Goal: Task Accomplishment & Management: Manage account settings

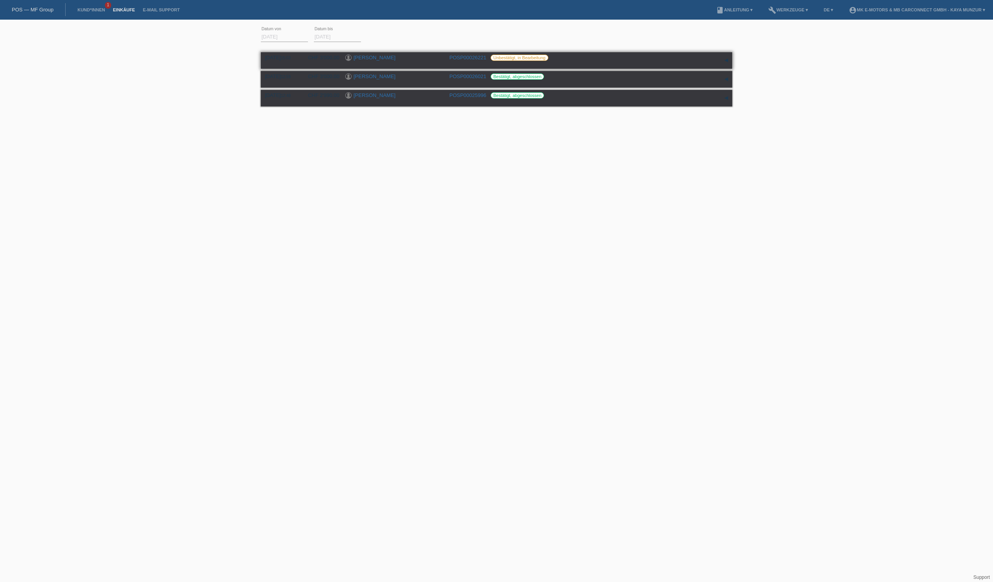
click at [394, 60] on link "[PERSON_NAME]" at bounding box center [374, 58] width 42 height 6
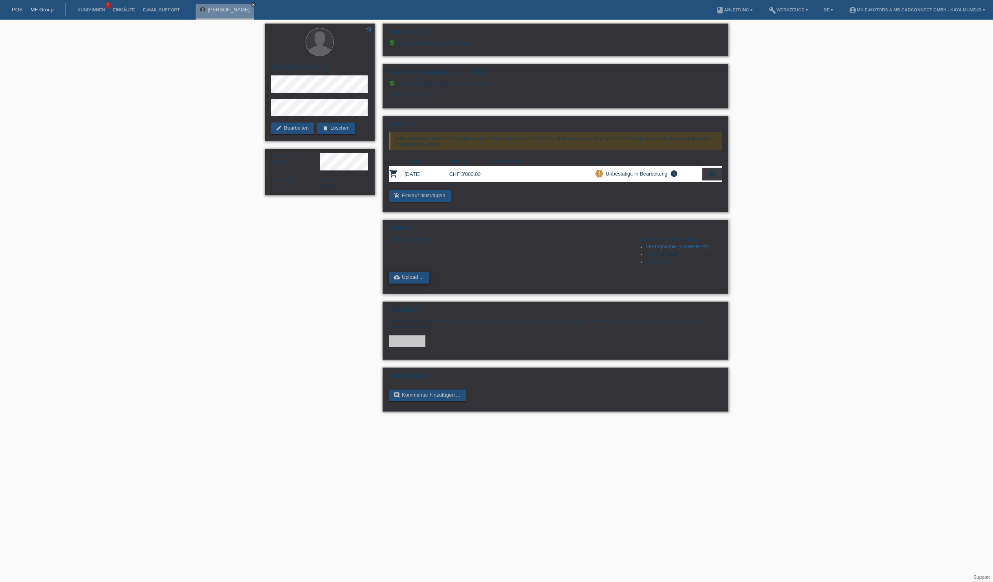
click at [424, 284] on link "cloud_upload Upload ..." at bounding box center [409, 278] width 40 height 12
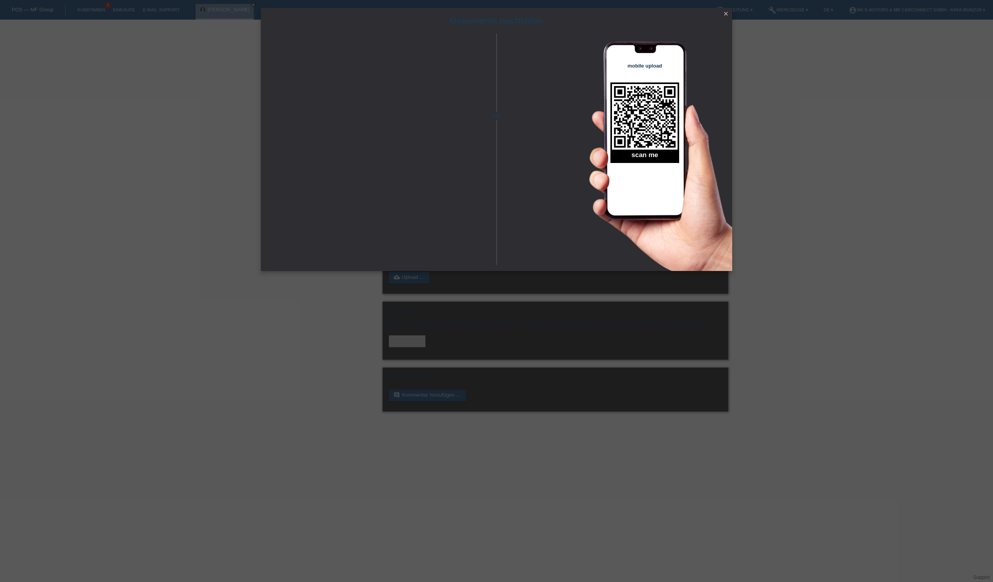
click at [727, 13] on icon "close" at bounding box center [726, 14] width 6 height 6
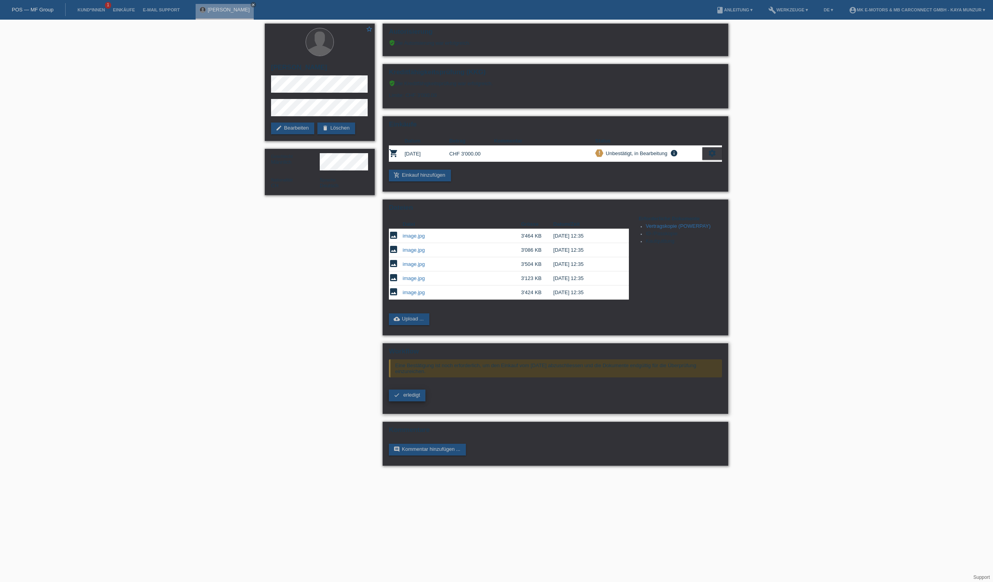
click at [405, 398] on span "erledigt" at bounding box center [411, 395] width 17 height 6
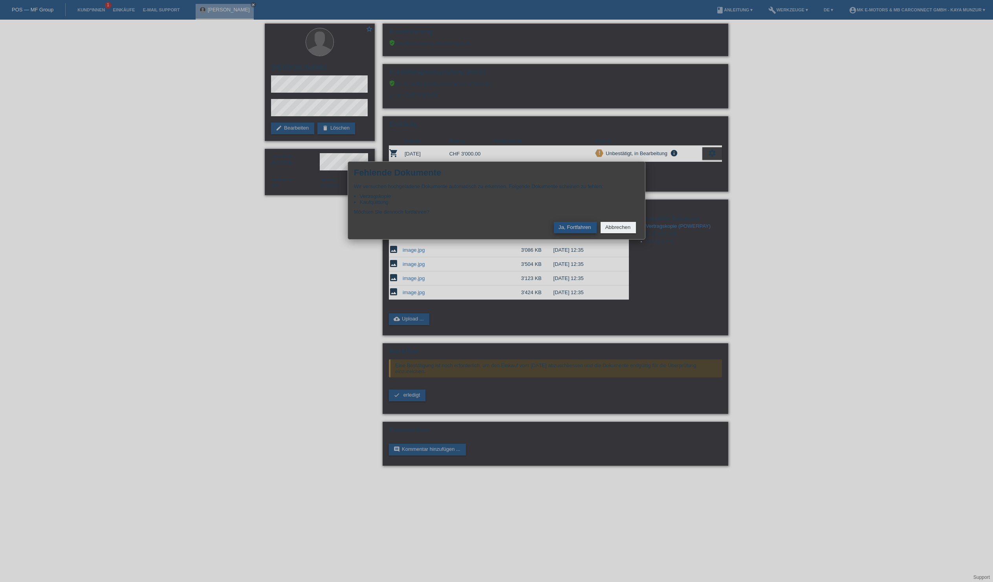
click at [554, 233] on button "Ja, Fortfahren" at bounding box center [575, 227] width 43 height 11
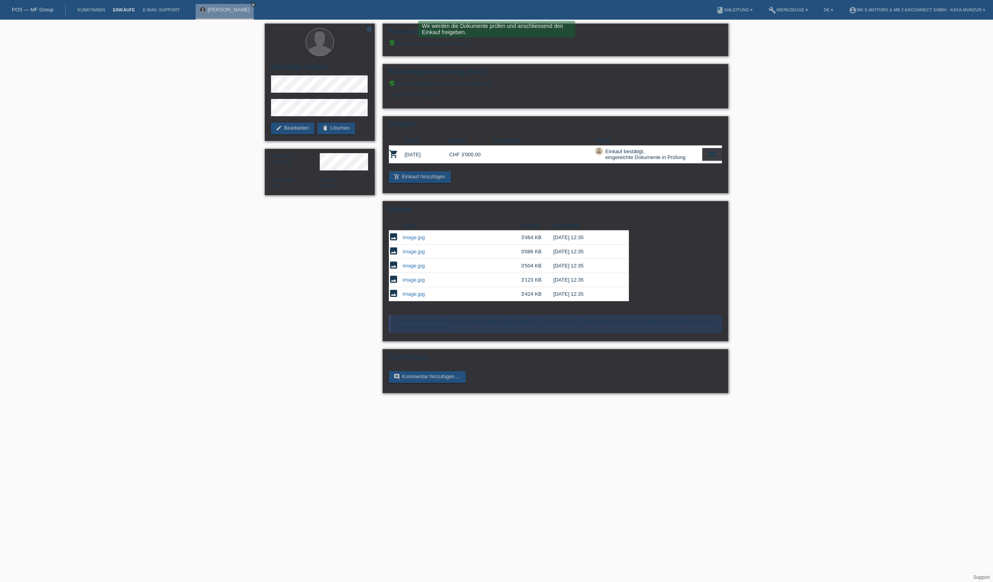
click at [139, 12] on link "Einkäufe" at bounding box center [124, 9] width 30 height 5
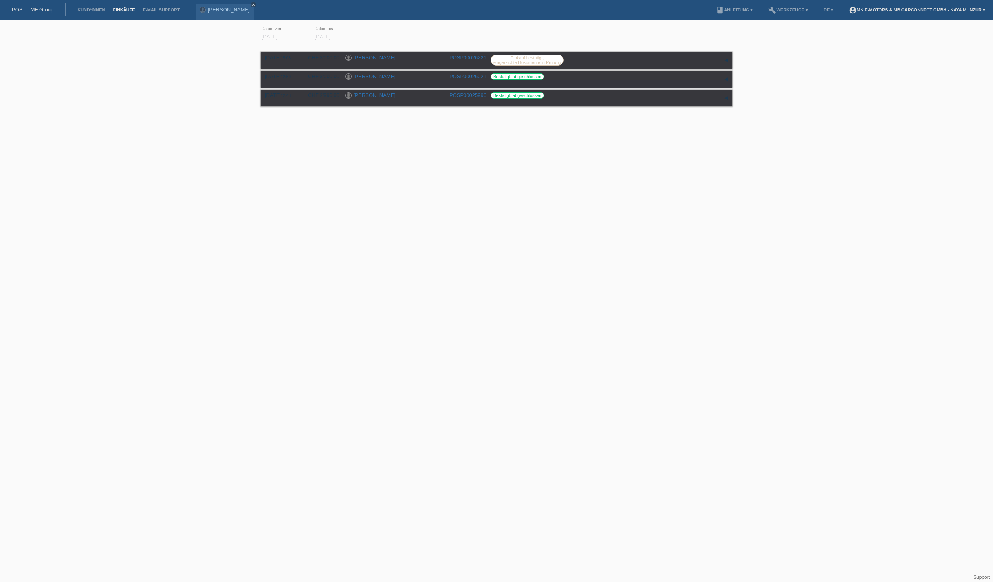
click at [845, 8] on link "account_circle MK E-MOTORS & MB CarConnect GmbH - Kaya Munzur ▾" at bounding box center [917, 9] width 144 height 5
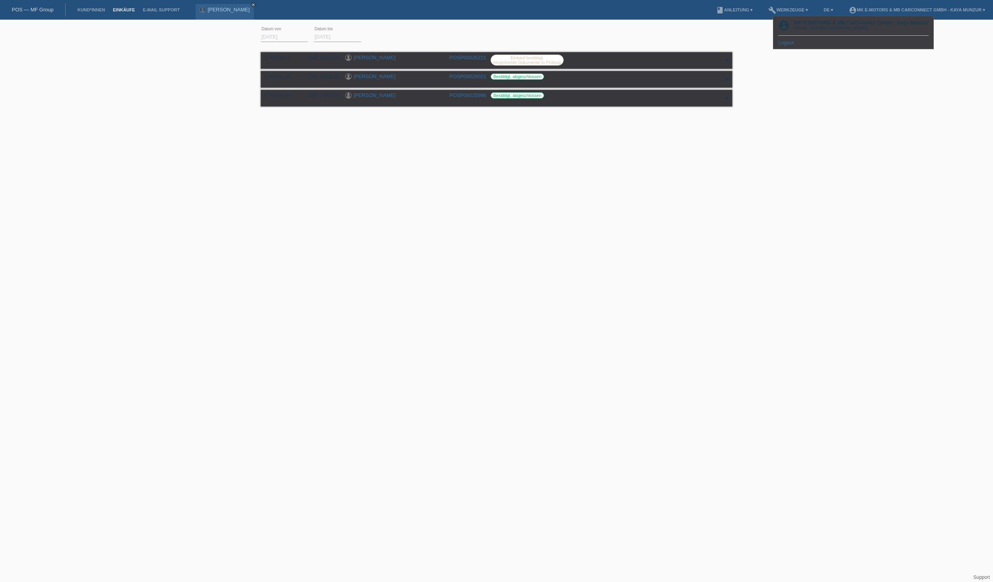
click at [786, 46] on link "Logout" at bounding box center [786, 43] width 16 height 6
